Goal: Transaction & Acquisition: Book appointment/travel/reservation

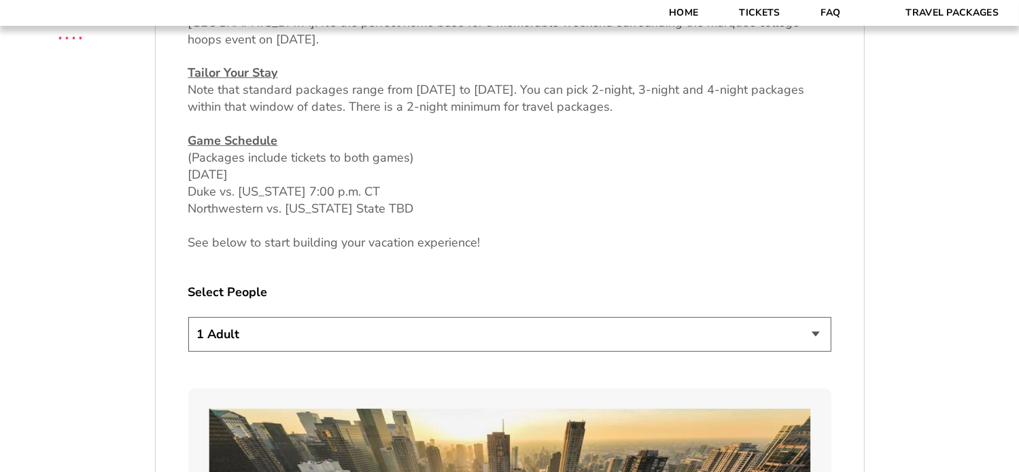
scroll to position [612, 0]
click at [315, 334] on select "1 Adult 2 Adults 3 Adults 4 Adults 2 Adults + 1 Child 2 Adults + 2 Children 2 A…" at bounding box center [509, 334] width 643 height 35
click at [316, 334] on select "1 Adult 2 Adults 3 Adults 4 Adults 2 Adults + 1 Child 2 Adults + 2 Children 2 A…" at bounding box center [509, 334] width 643 height 35
select select "4 Adults"
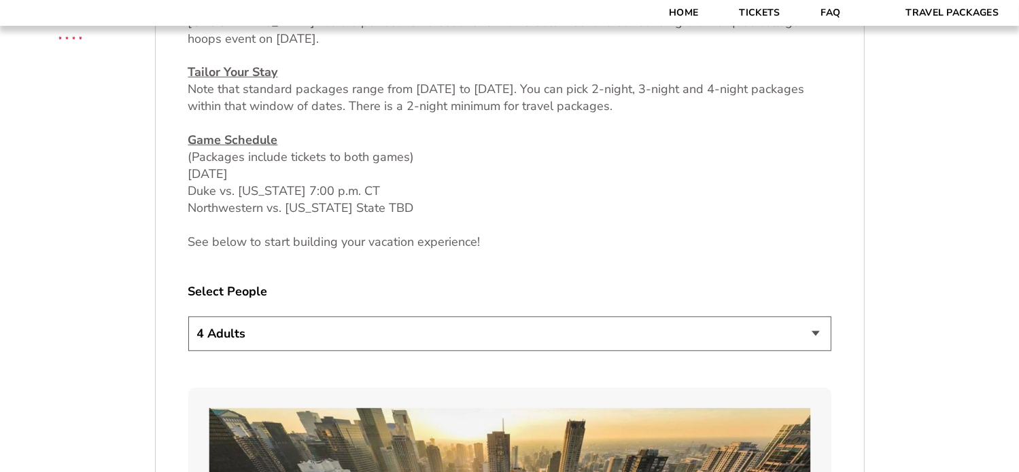
click at [188, 317] on select "1 Adult 2 Adults 3 Adults 4 Adults 2 Adults + 1 Child 2 Adults + 2 Children 2 A…" at bounding box center [509, 334] width 643 height 35
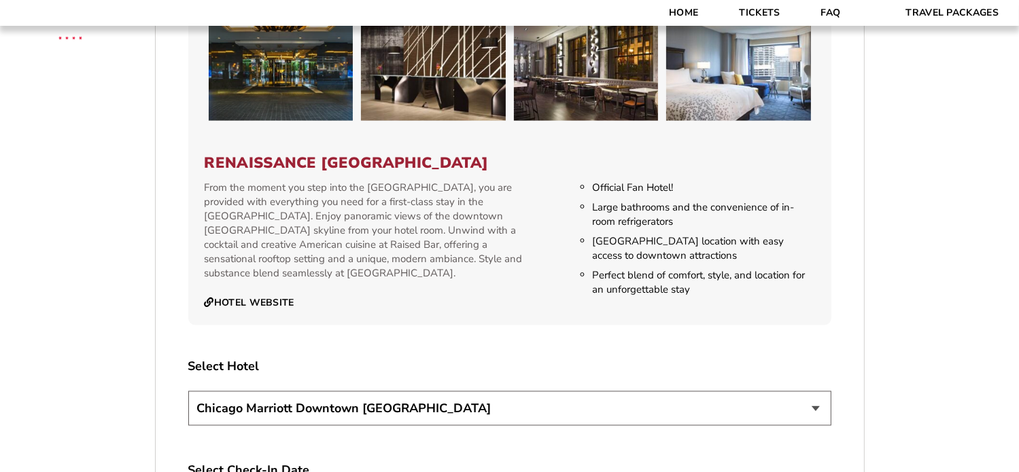
scroll to position [2311, 0]
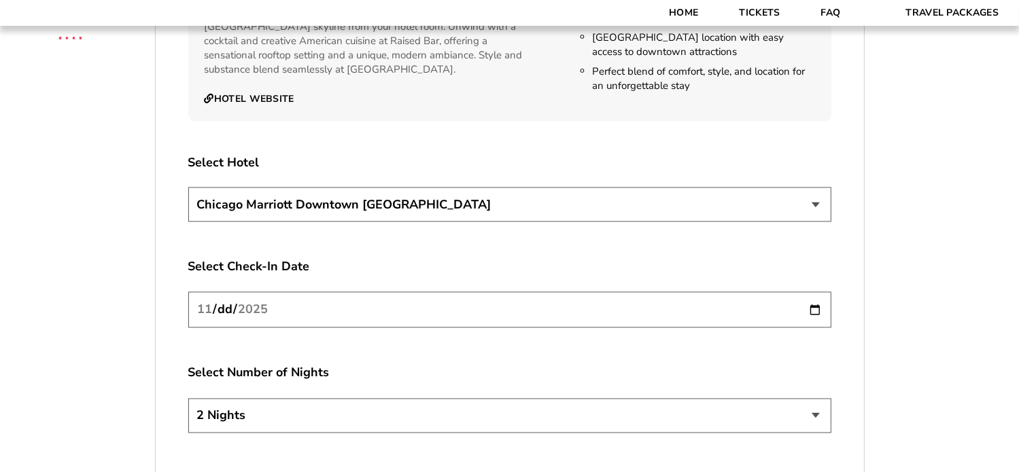
click at [277, 199] on select "Chicago Marriott Downtown Magnificent Mile Renaissance Chicago Downtown Hotel" at bounding box center [509, 205] width 643 height 35
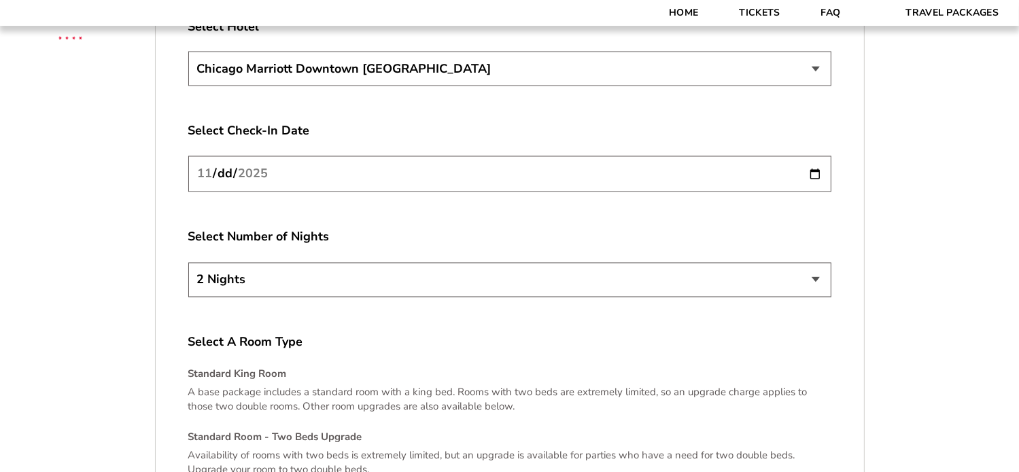
click at [269, 265] on select "2 Nights 3 Nights 4 Nights" at bounding box center [509, 280] width 643 height 35
select select "3 Nights"
click at [188, 263] on select "2 Nights 3 Nights 4 Nights" at bounding box center [509, 280] width 643 height 35
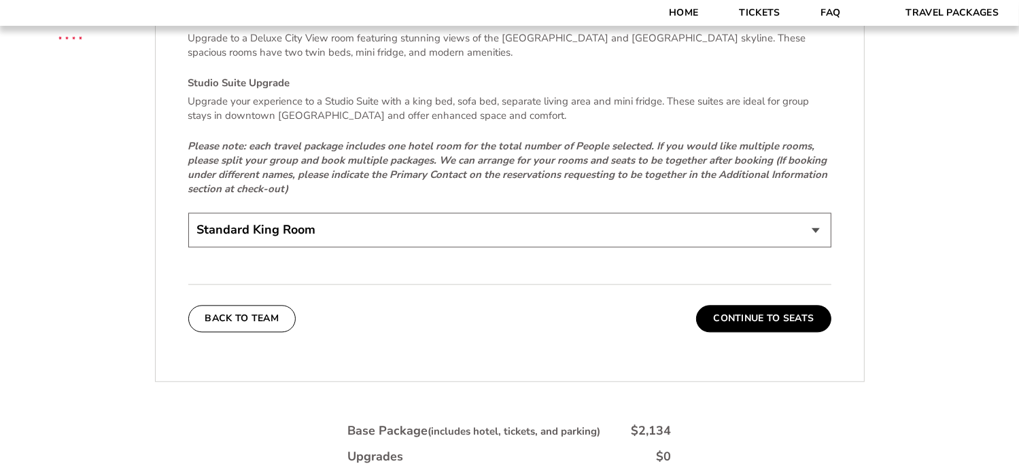
scroll to position [3058, 0]
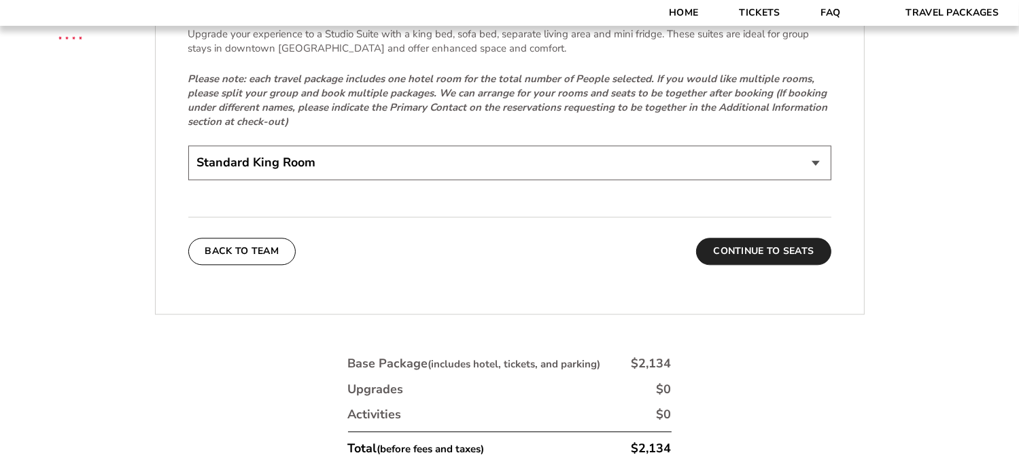
click at [751, 238] on button "Continue To Seats" at bounding box center [763, 251] width 135 height 27
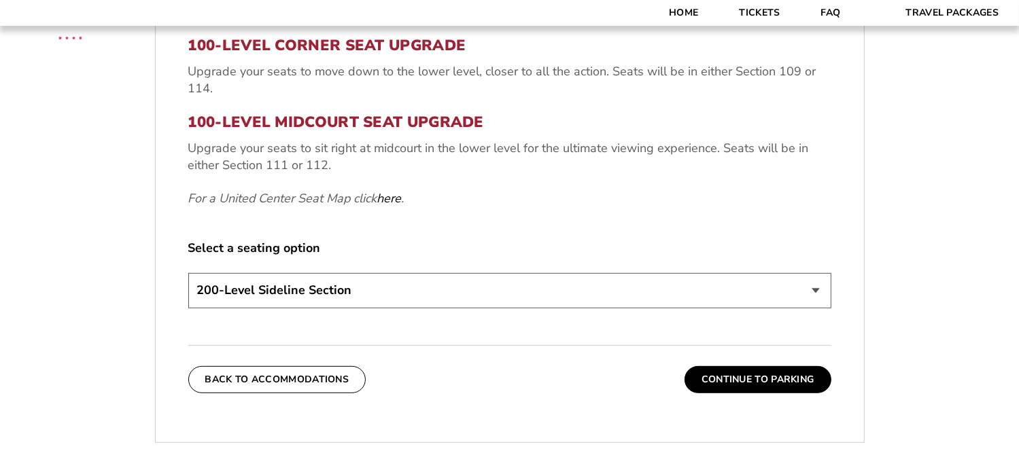
scroll to position [699, 0]
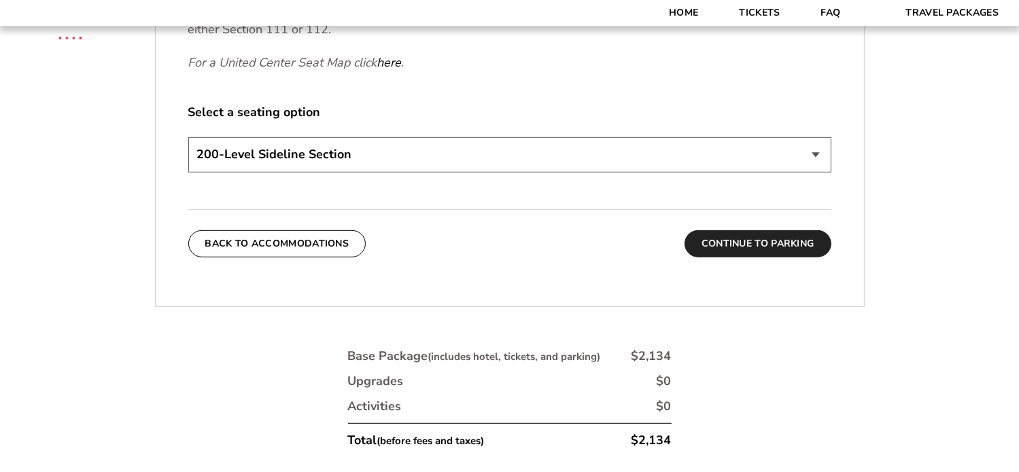
click at [766, 248] on button "Continue To Parking" at bounding box center [757, 243] width 147 height 27
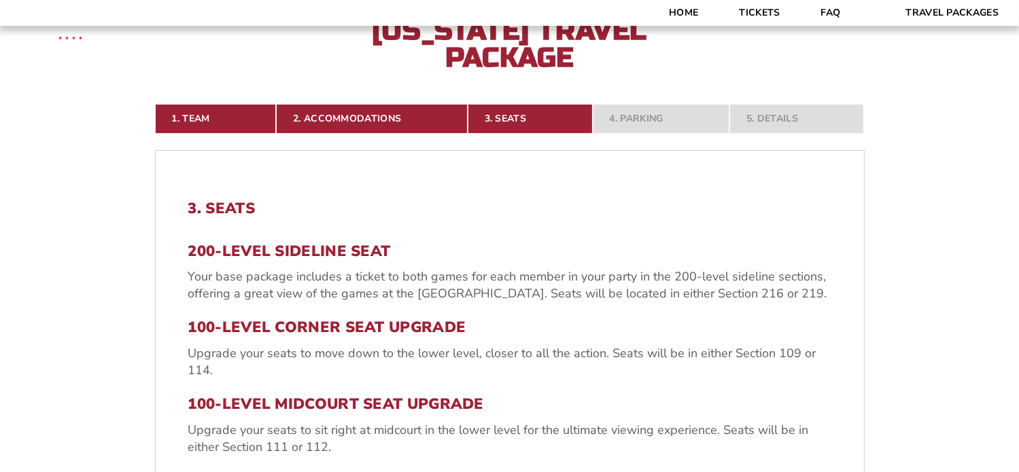
scroll to position [223, 0]
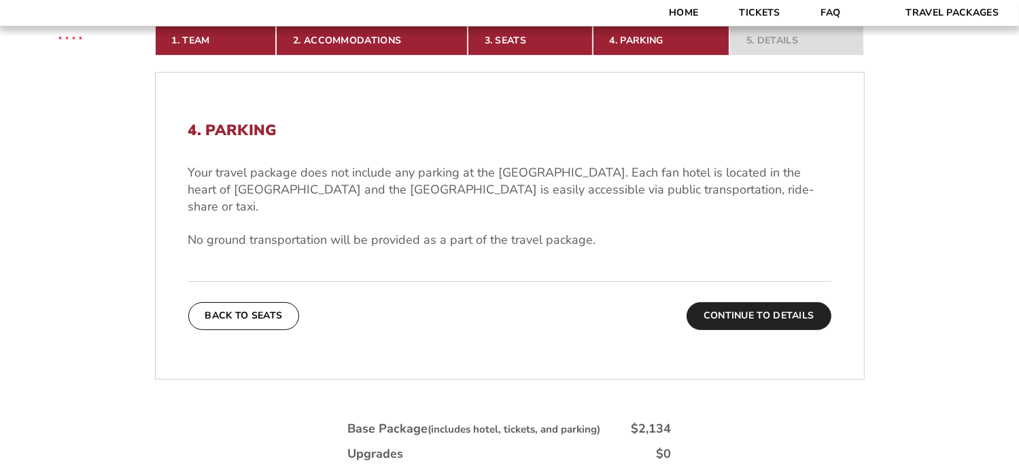
click at [790, 305] on button "Continue To Details" at bounding box center [758, 315] width 145 height 27
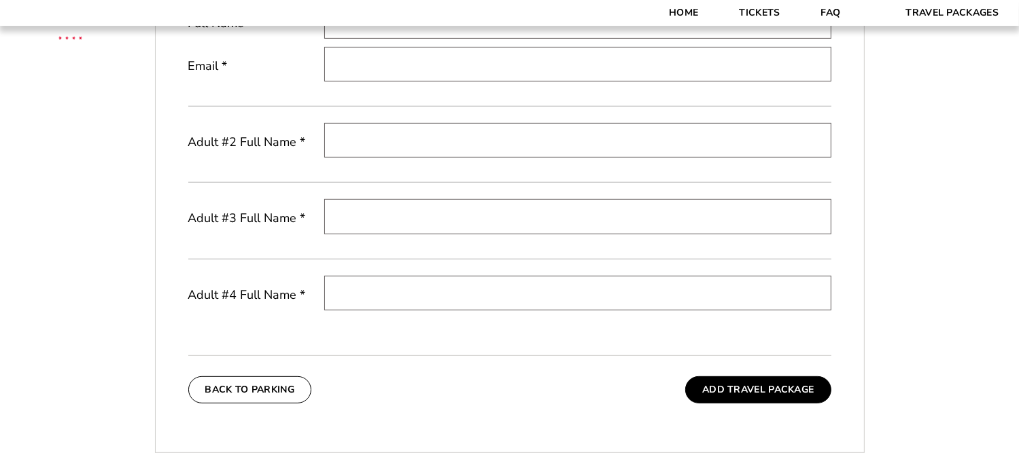
scroll to position [402, 0]
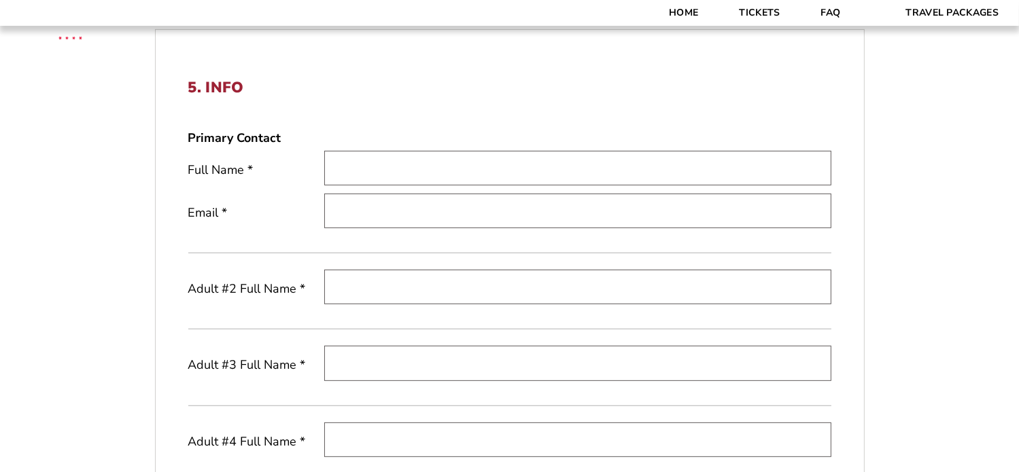
click at [391, 157] on input "text" at bounding box center [577, 168] width 507 height 35
type input "Jason Parker"
type input "parker2511@gmail.com"
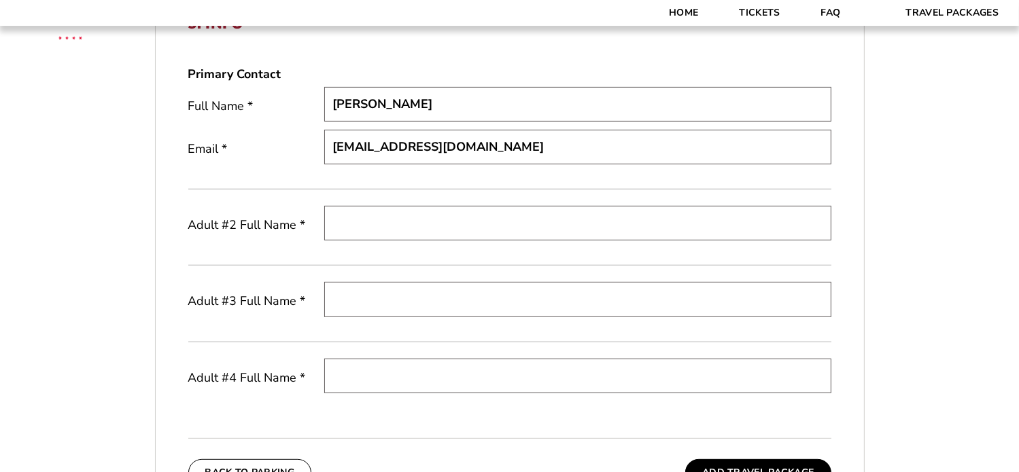
scroll to position [538, 0]
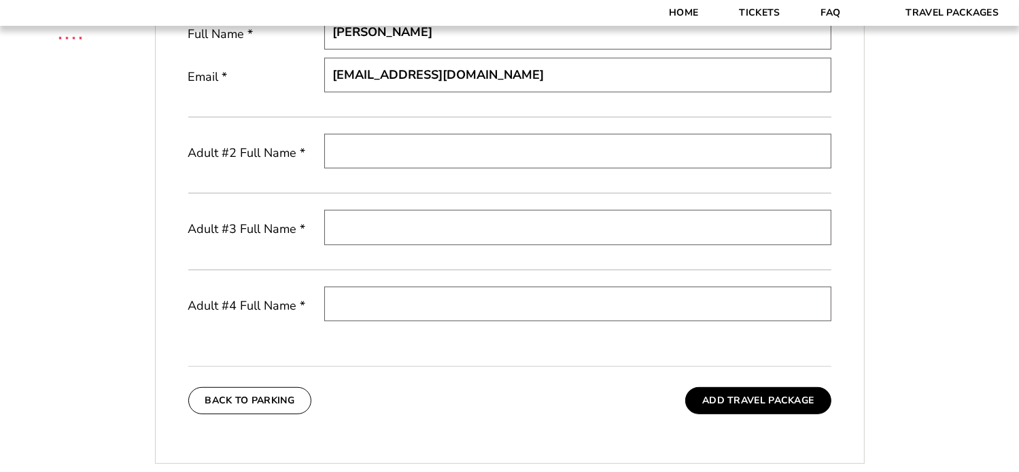
click at [417, 160] on input "text" at bounding box center [577, 151] width 507 height 35
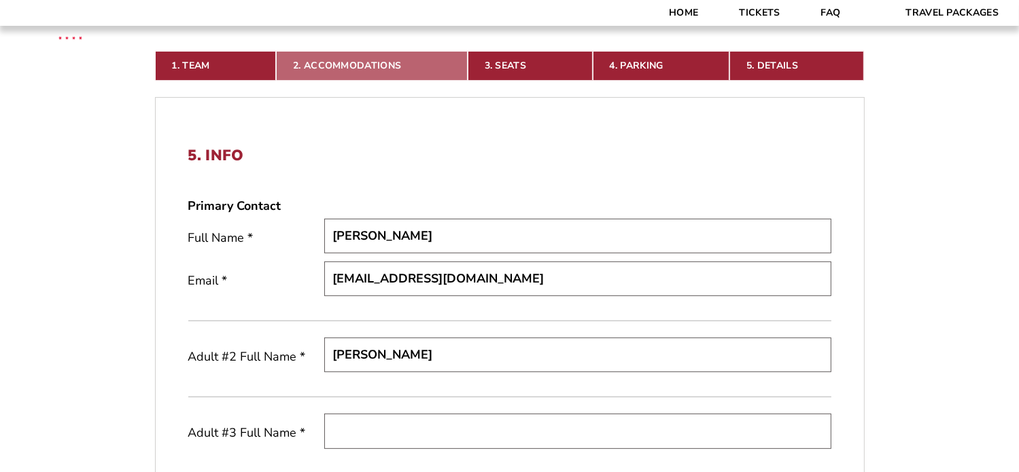
type input "Ashley Parker"
click at [347, 67] on link "2. Accommodations" at bounding box center [372, 66] width 192 height 30
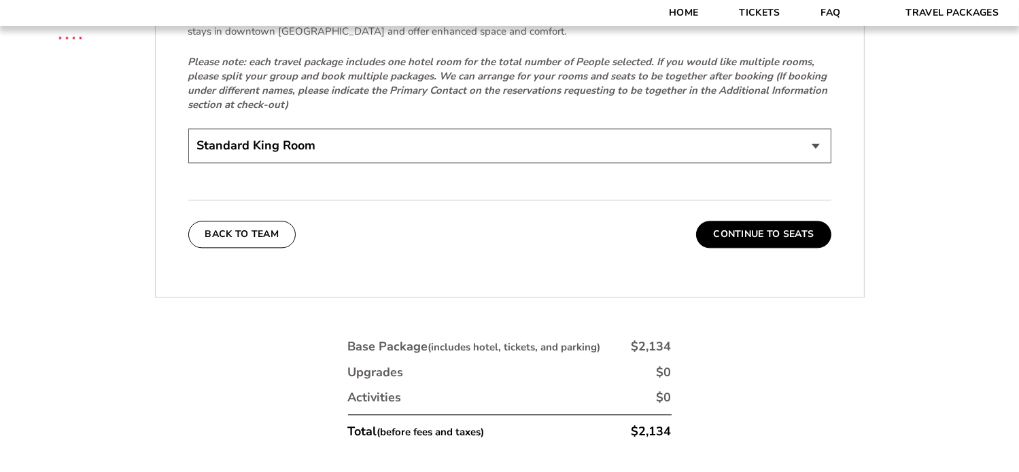
scroll to position [3145, 0]
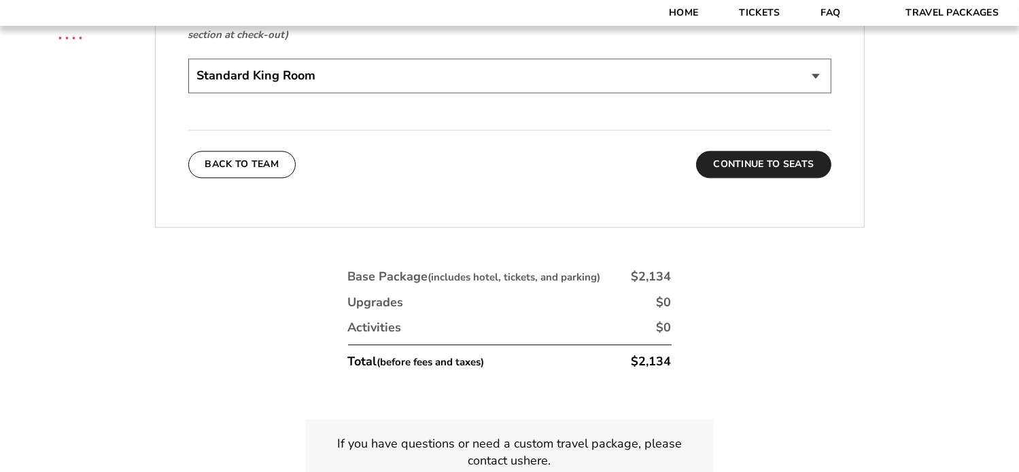
click at [778, 154] on button "Continue To Seats" at bounding box center [763, 164] width 135 height 27
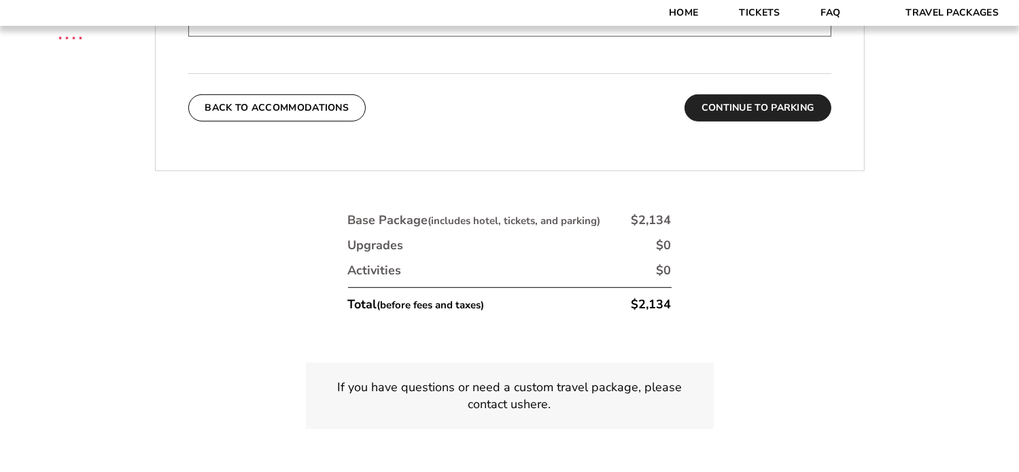
click at [731, 106] on button "Continue To Parking" at bounding box center [757, 107] width 147 height 27
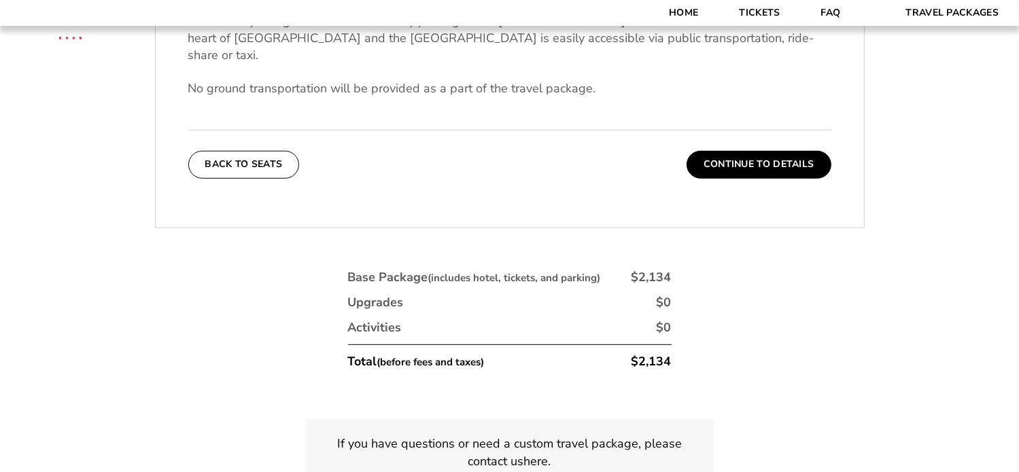
scroll to position [563, 0]
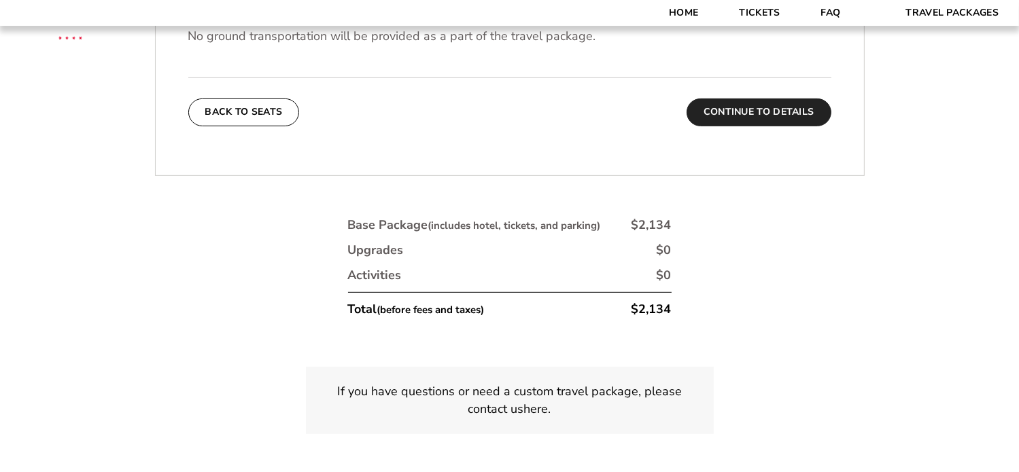
click at [802, 101] on button "Continue To Details" at bounding box center [758, 112] width 145 height 27
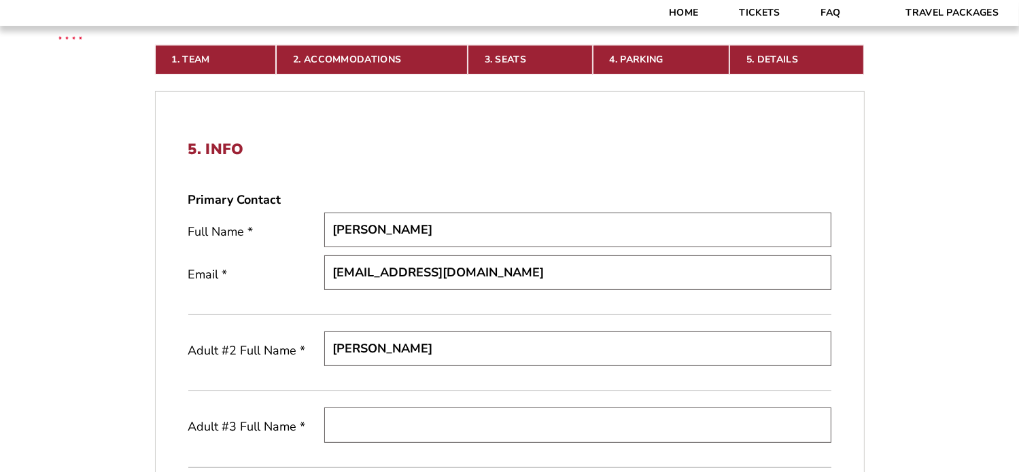
scroll to position [427, 0]
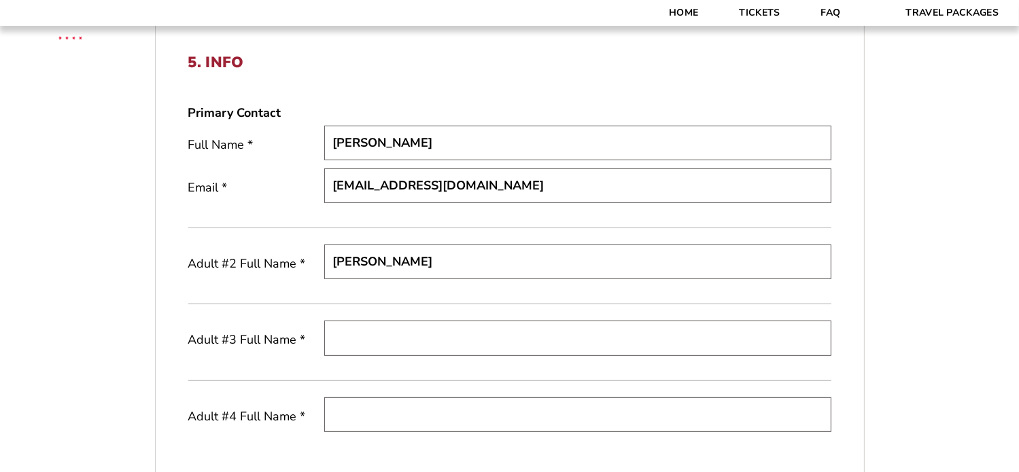
click at [373, 328] on input "text" at bounding box center [577, 338] width 507 height 35
type input "Drew Parker"
type input "Will Parker"
click at [913, 317] on form "Arkansas Arkansas Travel Package Duke Duke Travel Package Northwestern Northwes…" at bounding box center [509, 235] width 1019 height 1325
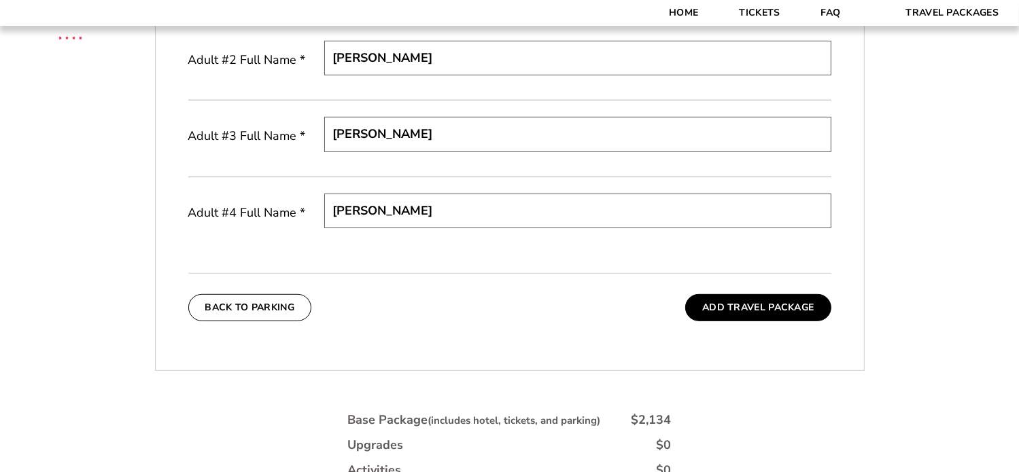
scroll to position [767, 0]
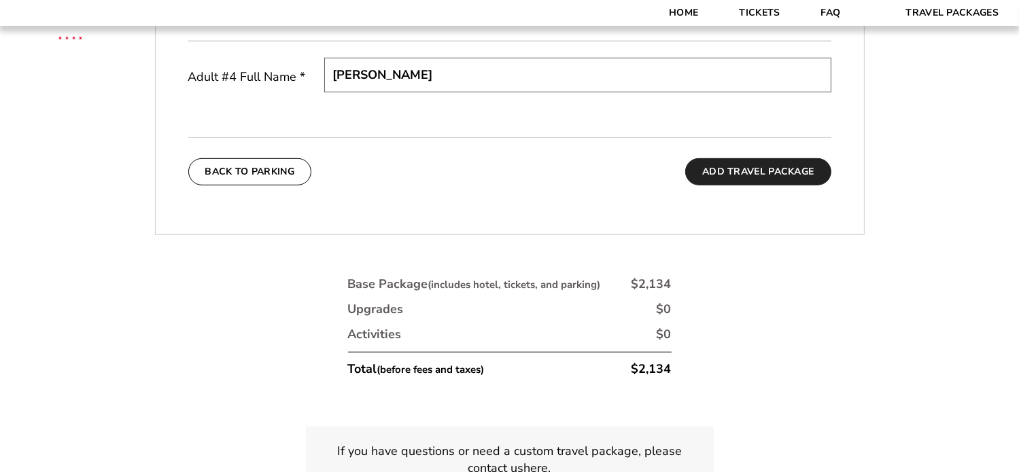
click at [778, 177] on button "Add Travel Package" at bounding box center [757, 171] width 145 height 27
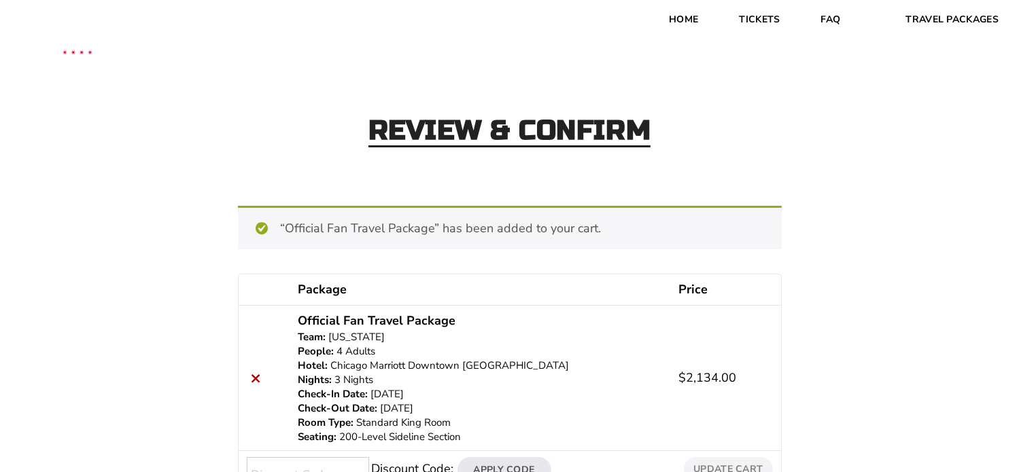
click at [493, 368] on p "Chicago Marriott Downtown [GEOGRAPHIC_DATA]" at bounding box center [480, 366] width 364 height 14
click at [493, 369] on p "Chicago Marriott Downtown [GEOGRAPHIC_DATA]" at bounding box center [480, 366] width 364 height 14
drag, startPoint x: 536, startPoint y: 364, endPoint x: 337, endPoint y: 366, distance: 199.1
click at [337, 366] on p "Chicago Marriott Downtown [GEOGRAPHIC_DATA]" at bounding box center [480, 366] width 364 height 14
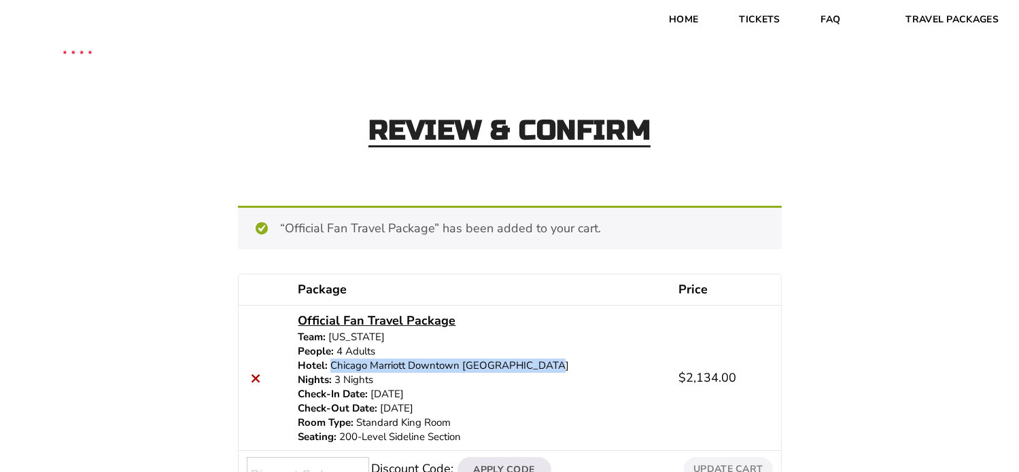
copy p "Chicago Marriott Downtown [GEOGRAPHIC_DATA]"
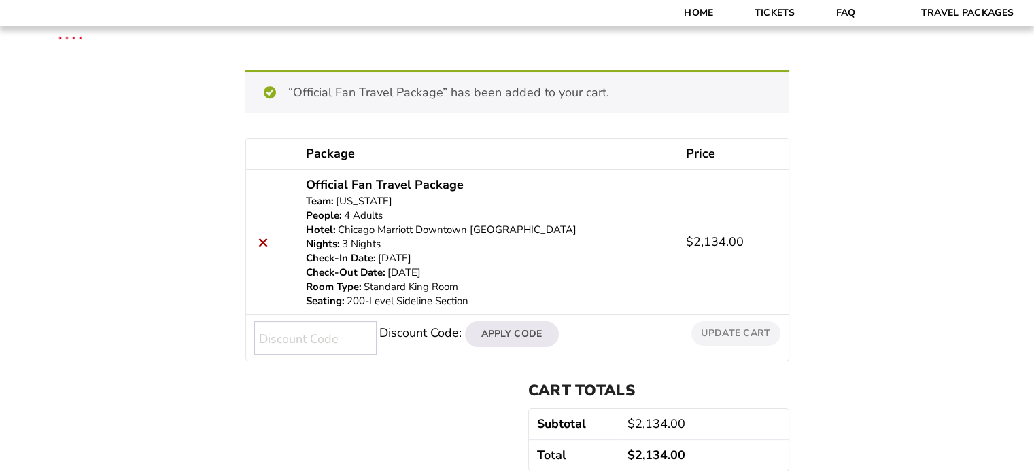
click at [107, 326] on div "Review & Confirm “Official Fan Travel Package” has been added to your cart. Con…" at bounding box center [517, 229] width 1034 height 613
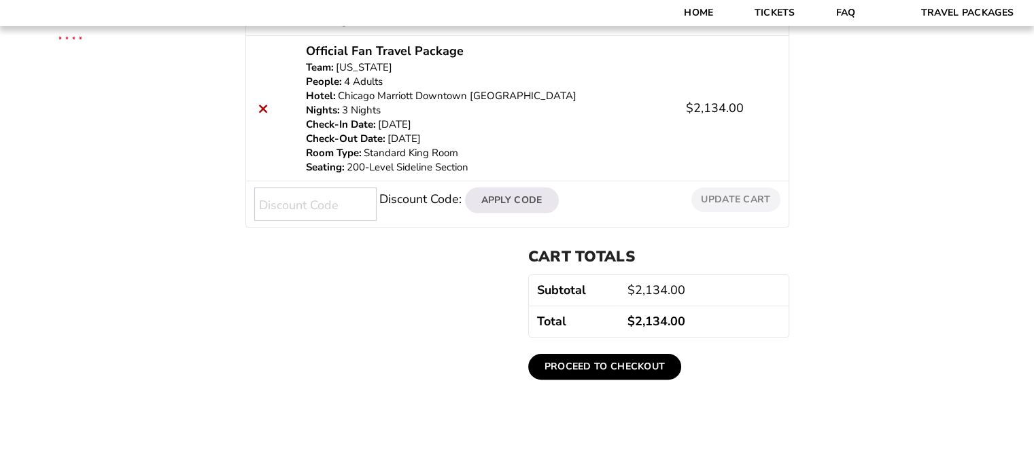
scroll to position [272, 0]
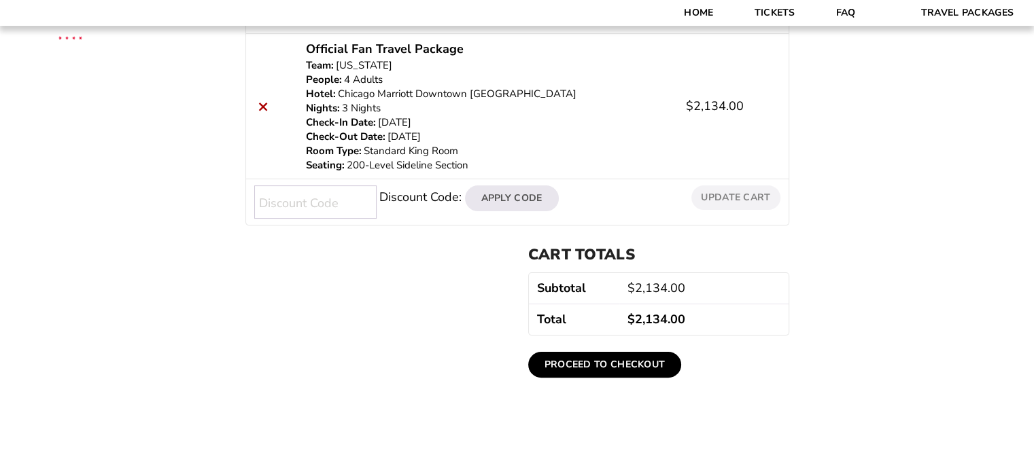
click at [595, 364] on link "Proceed to checkout" at bounding box center [605, 365] width 154 height 26
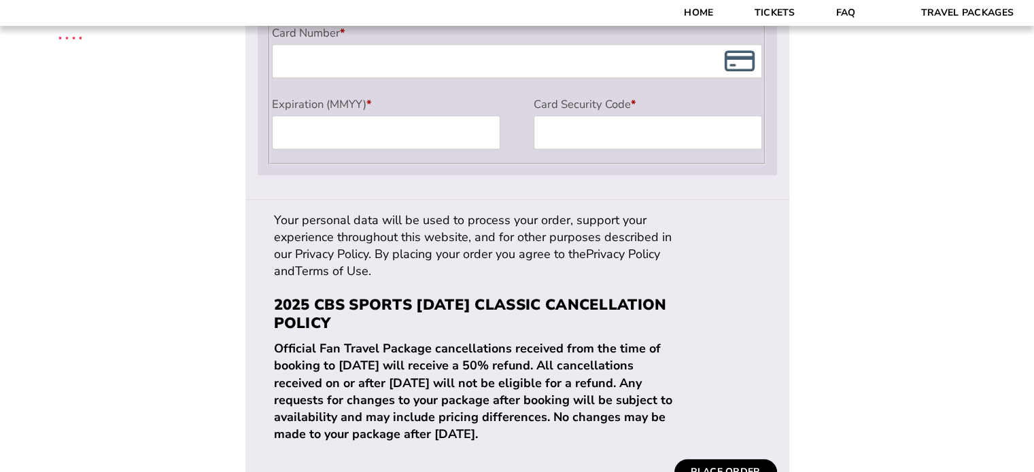
scroll to position [1427, 0]
